Goal: Check status: Check status

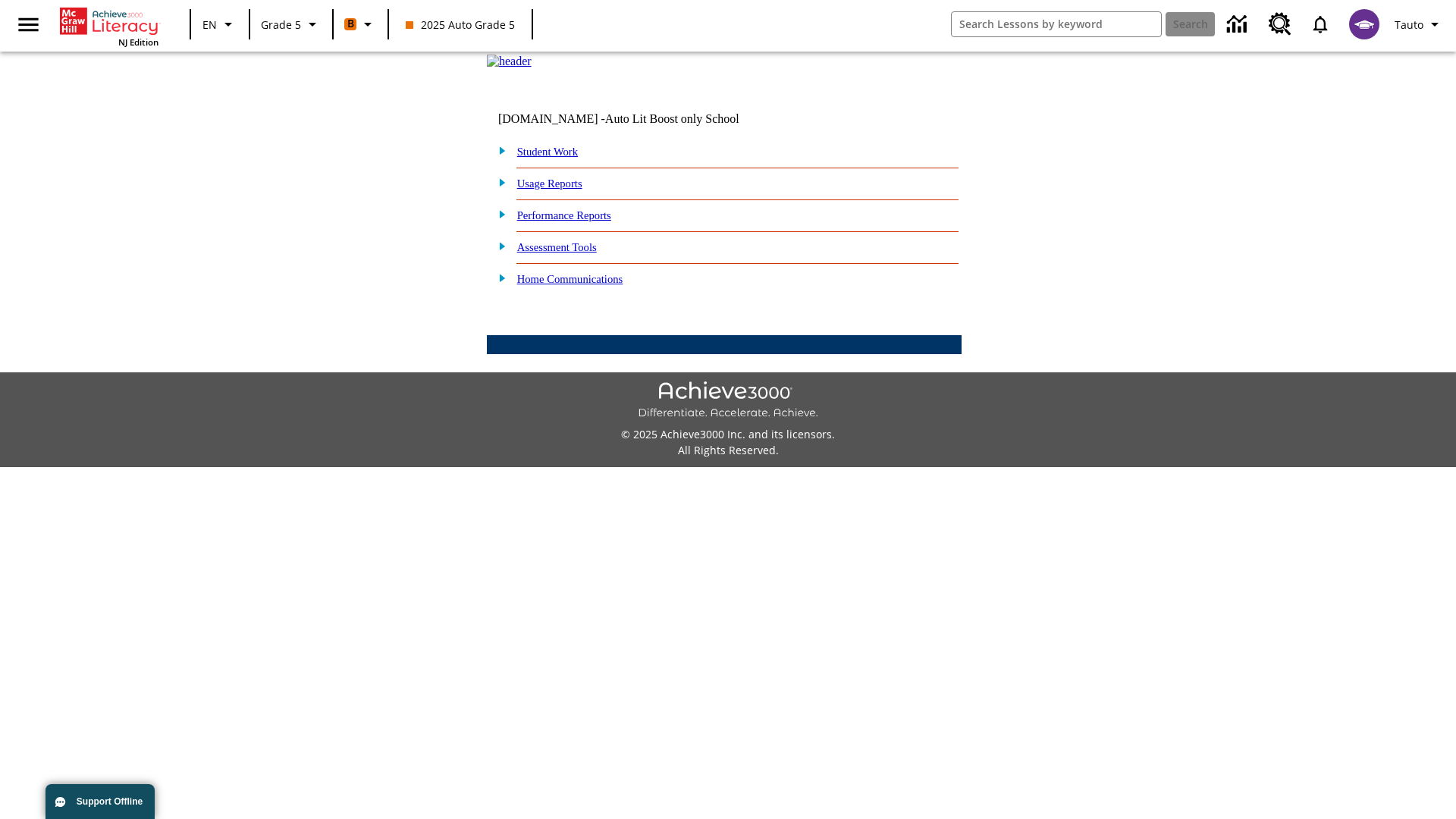
click at [558, 158] on link "Student Work" at bounding box center [547, 151] width 60 height 12
select select "/options/reports/?report_id=12&atype=21&section=2"
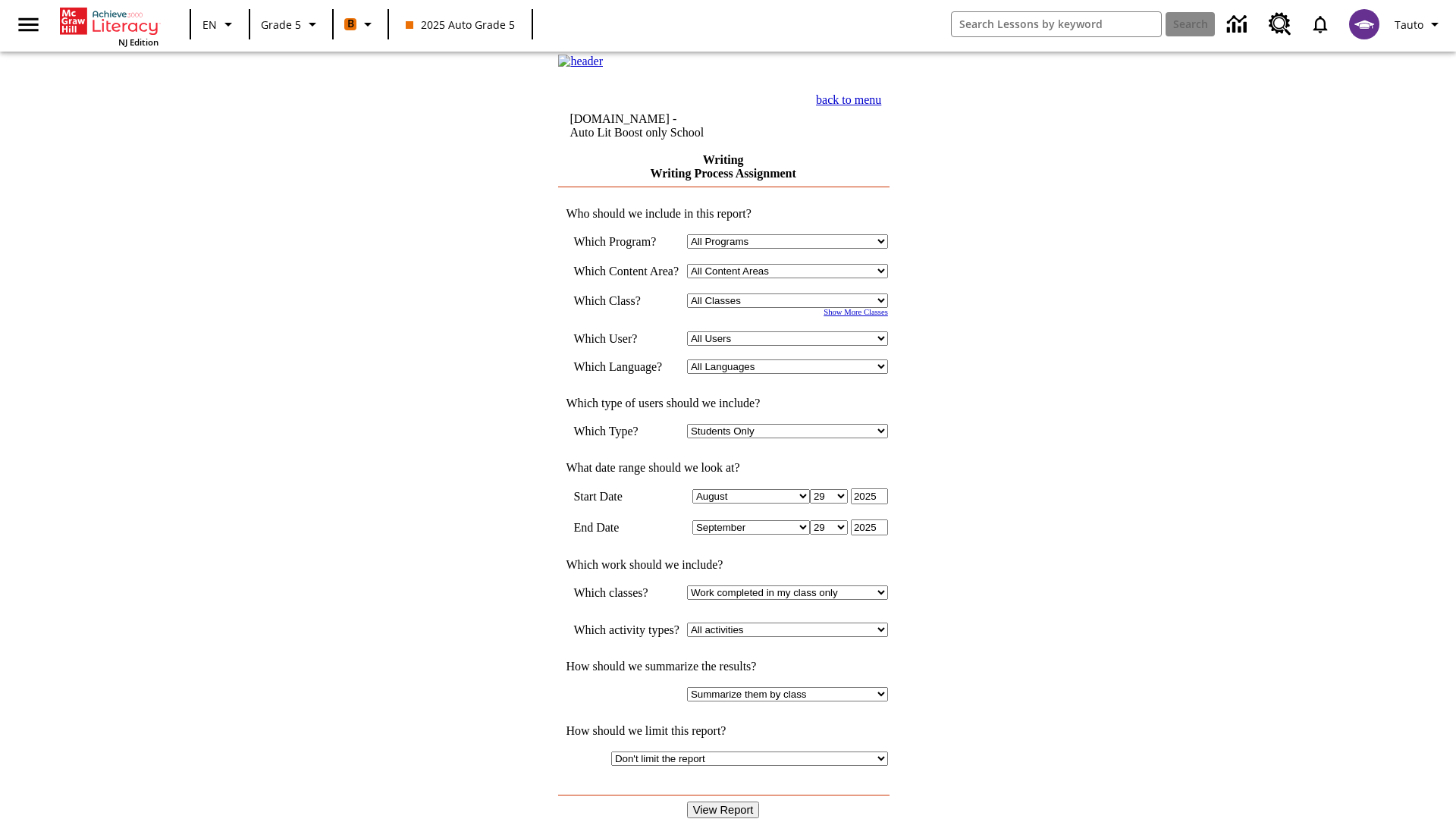
click at [793, 308] on select "Select a Class: All Classes 2025 Auto Grade 5 OL 2025 Auto Grade 6" at bounding box center [787, 301] width 201 height 14
select select "11133131"
click at [793, 346] on select "All Users Cat, Sautoen Cat, Sautoes Cat1, Sautoss Donotlogin, Sautoen Twoschool…" at bounding box center [787, 338] width 201 height 14
select select "21437107"
click at [725, 802] on input "View Report" at bounding box center [724, 809] width 73 height 17
